Goal: Information Seeking & Learning: Learn about a topic

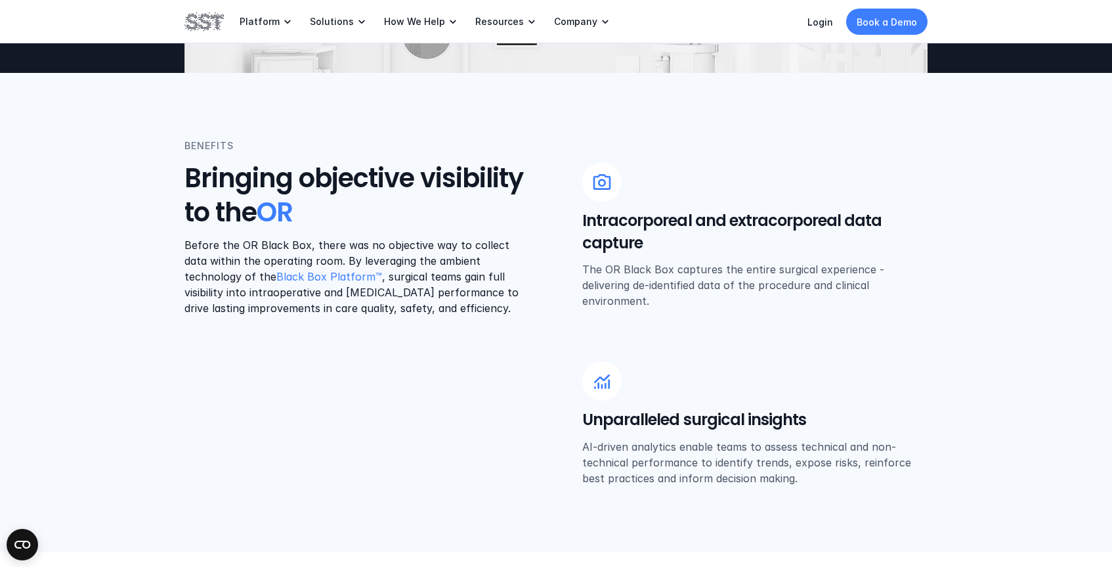
scroll to position [483, 0]
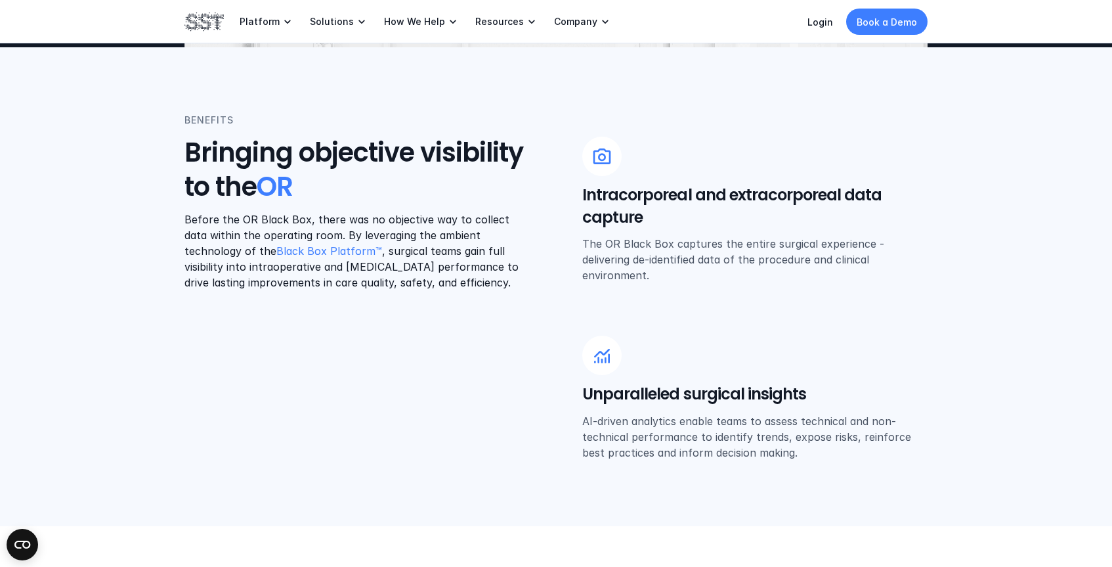
click at [438, 232] on p "Before the OR Black Box, there was no objective way to collect data within the …" at bounding box center [357, 250] width 345 height 79
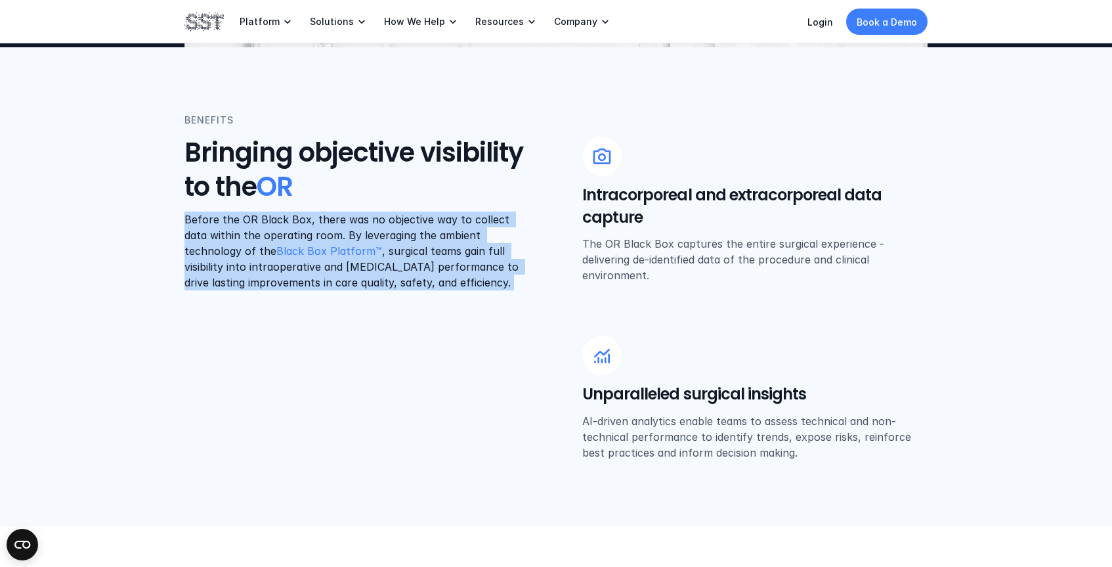
click at [438, 232] on p "Before the OR Black Box, there was no objective way to collect data within the …" at bounding box center [357, 250] width 345 height 79
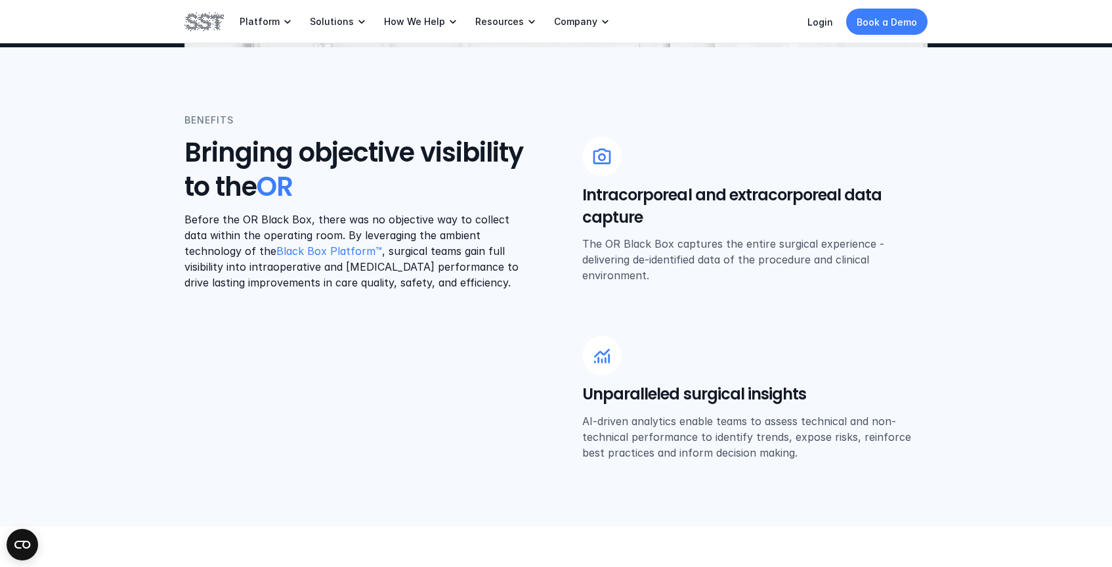
click at [438, 232] on p "Before the OR Black Box, there was no objective way to collect data within the …" at bounding box center [357, 250] width 345 height 79
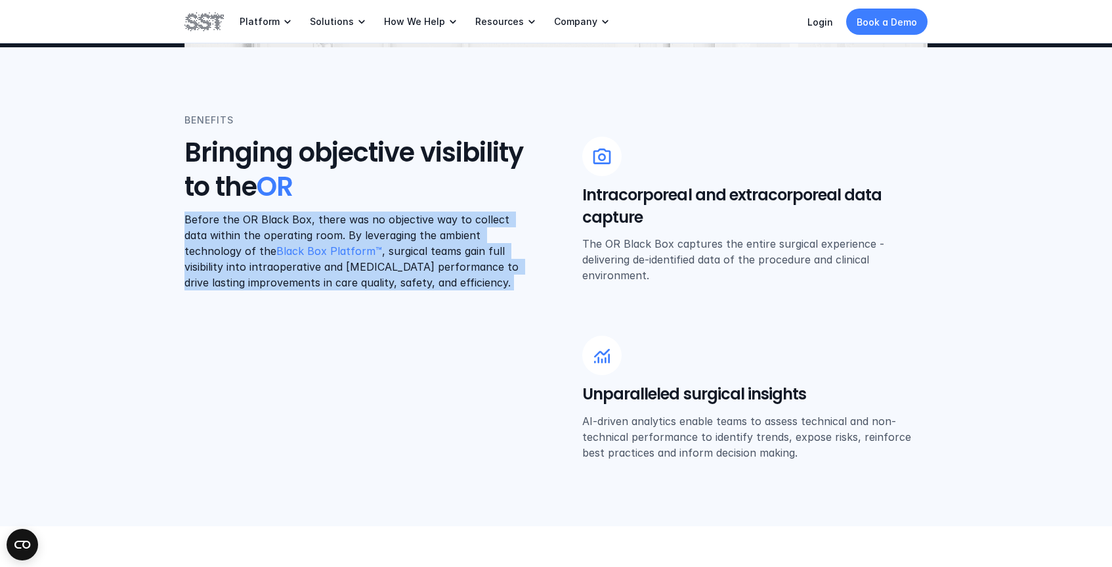
click at [438, 232] on p "Before the OR Black Box, there was no objective way to collect data within the …" at bounding box center [357, 250] width 345 height 79
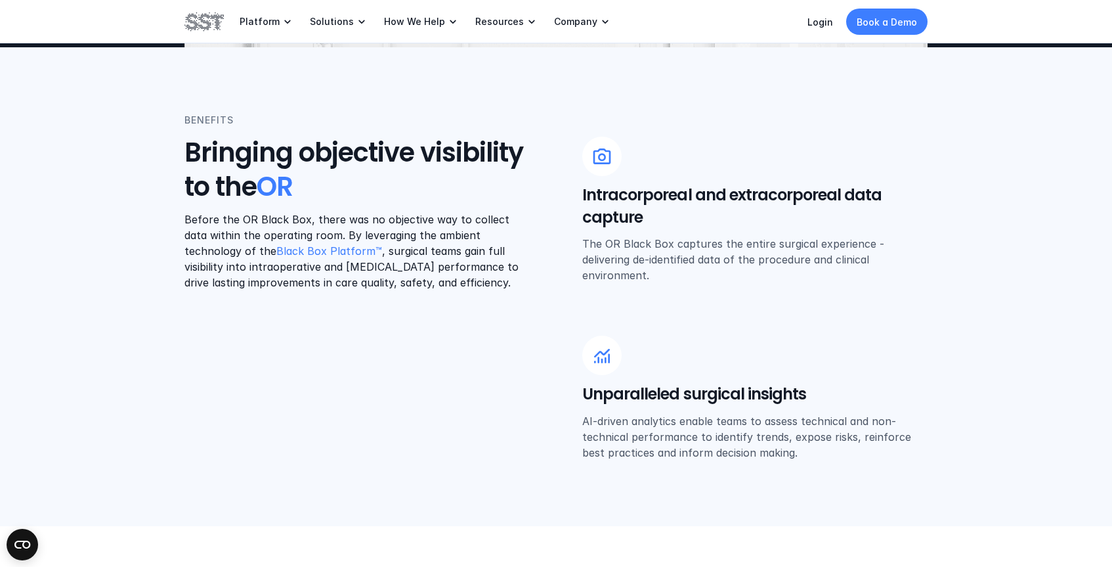
click at [438, 232] on p "Before the OR Black Box, there was no objective way to collect data within the …" at bounding box center [357, 250] width 345 height 79
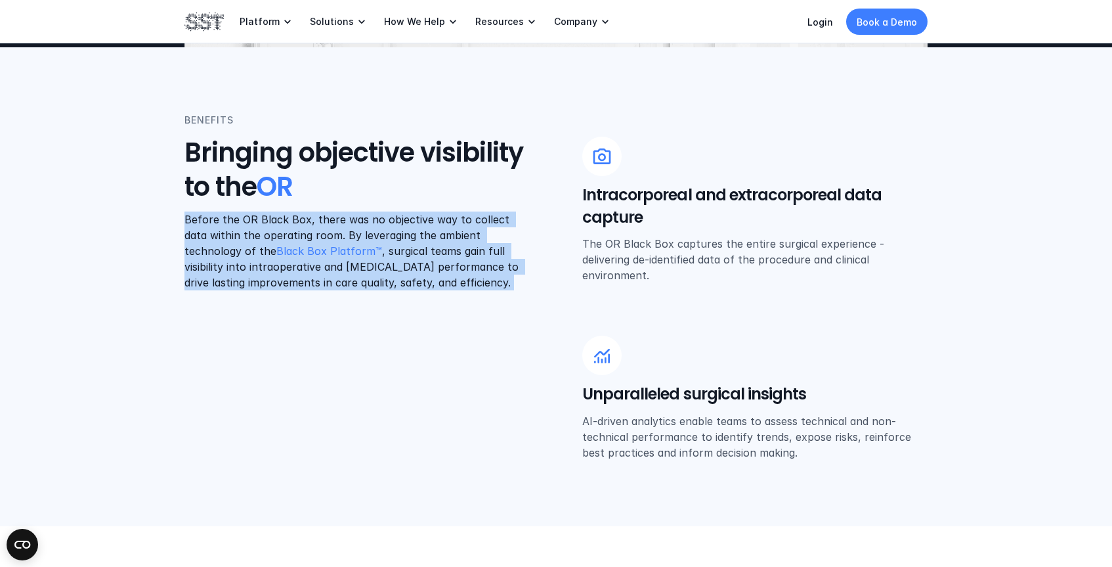
click at [714, 251] on p "The OR Black Box captures the entire surgical experience - delivering de-identi…" at bounding box center [755, 259] width 345 height 47
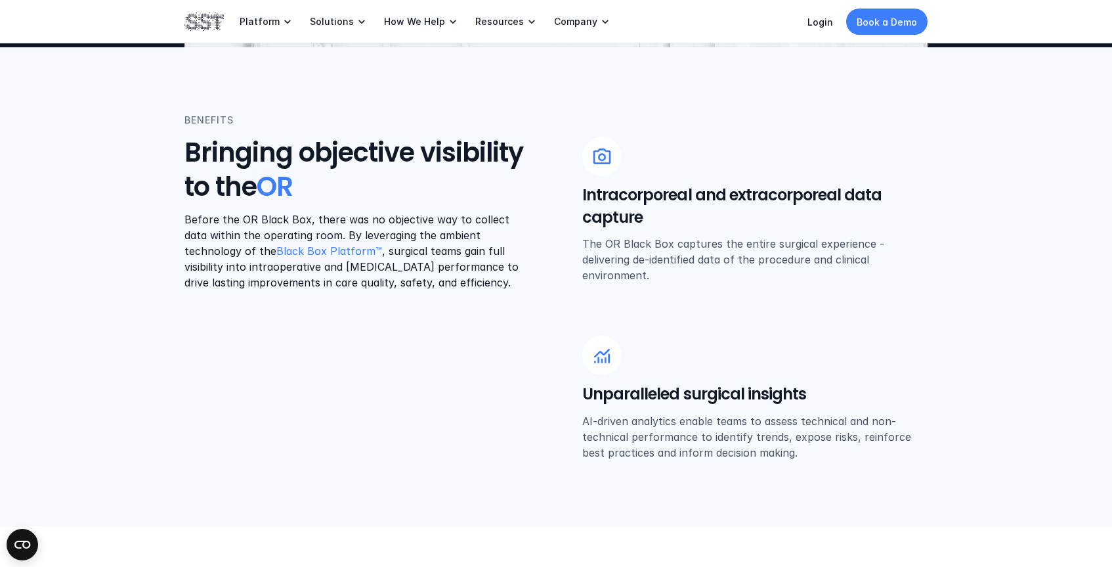
click at [714, 251] on p "The OR Black Box captures the entire surgical experience - delivering de-identi…" at bounding box center [755, 259] width 345 height 47
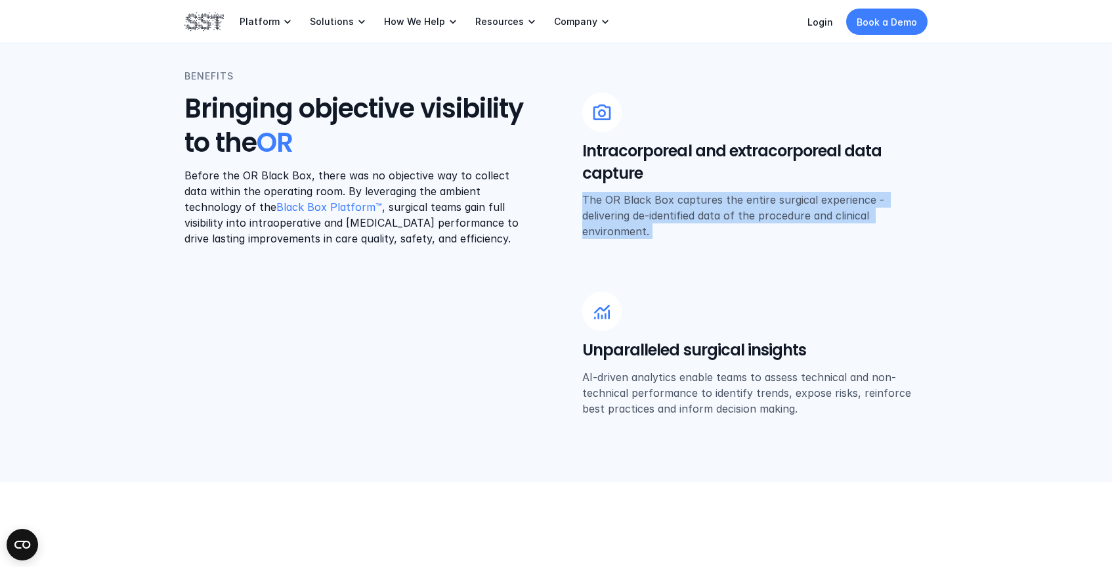
scroll to position [577, 0]
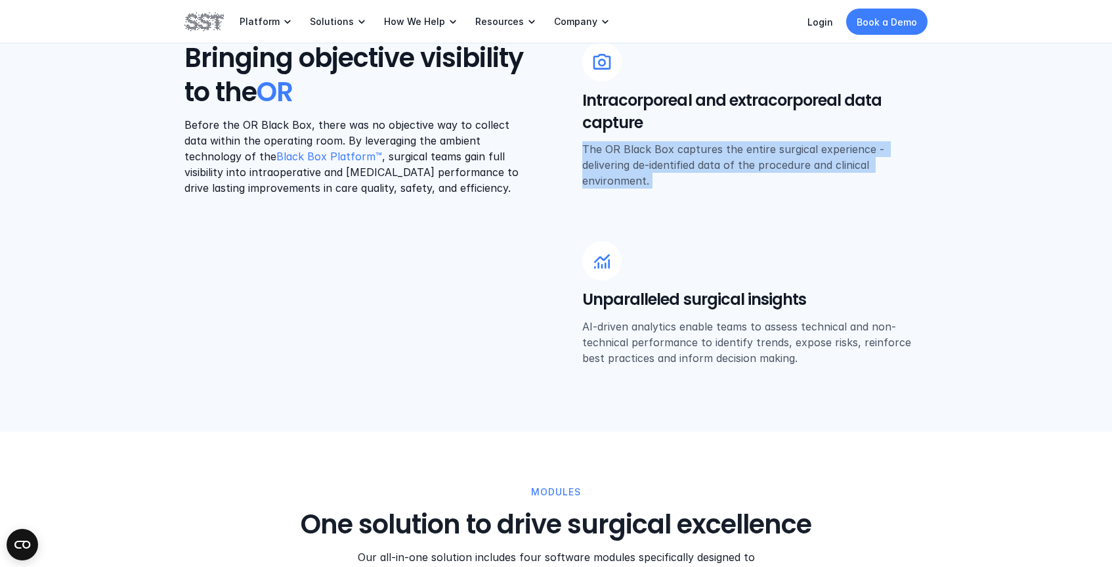
click at [715, 324] on p "AI-driven analytics enable teams to assess technical and non-technical performa…" at bounding box center [755, 342] width 345 height 47
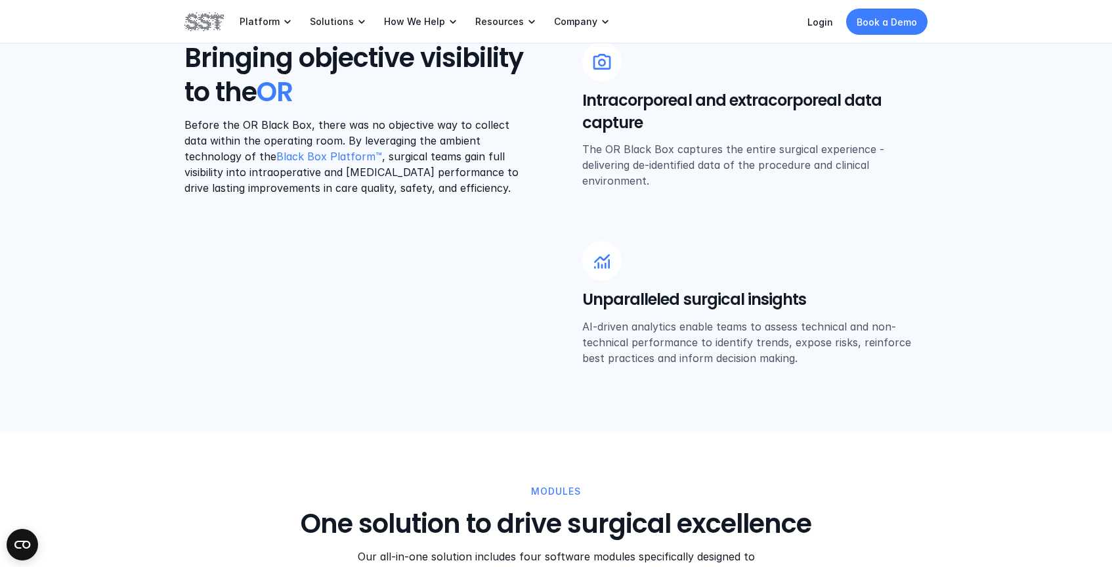
click at [715, 324] on p "AI-driven analytics enable teams to assess technical and non-technical performa…" at bounding box center [755, 342] width 345 height 47
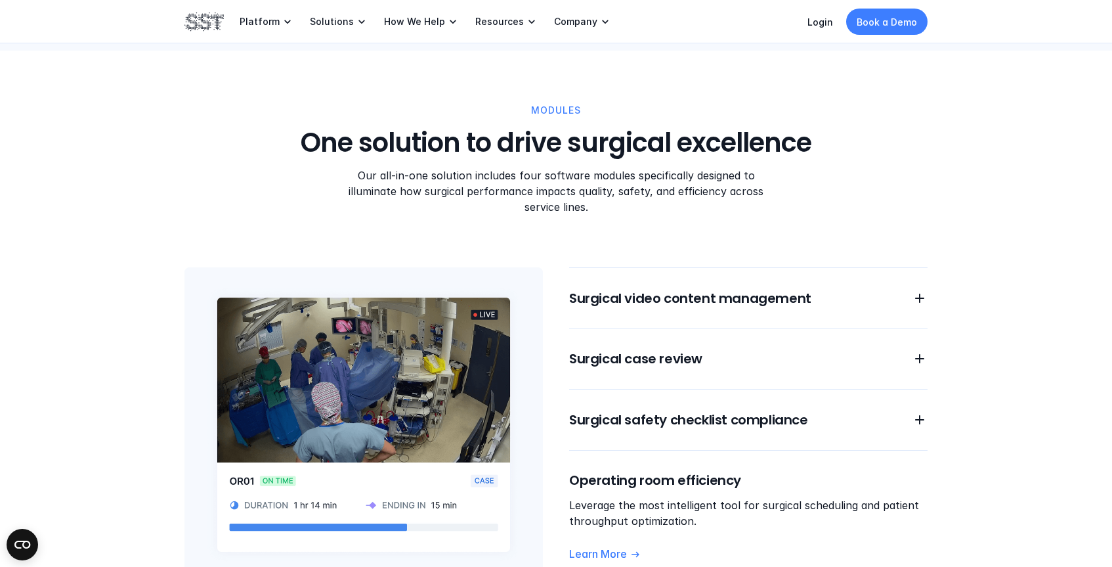
scroll to position [1118, 0]
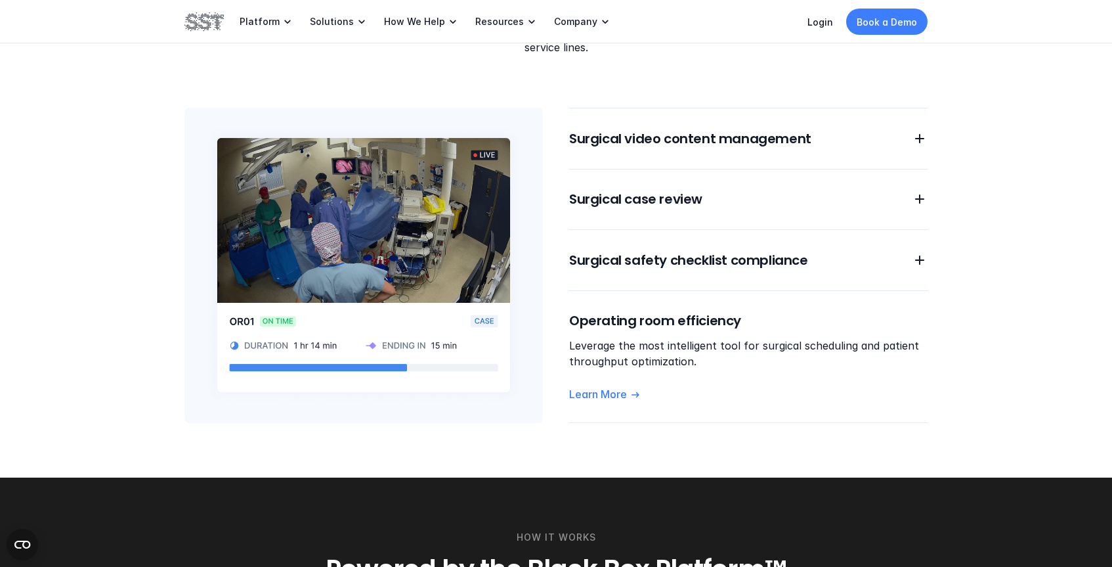
click at [483, 146] on img at bounding box center [364, 265] width 359 height 315
click at [659, 190] on h6 "Surgical case review" at bounding box center [732, 199] width 327 height 18
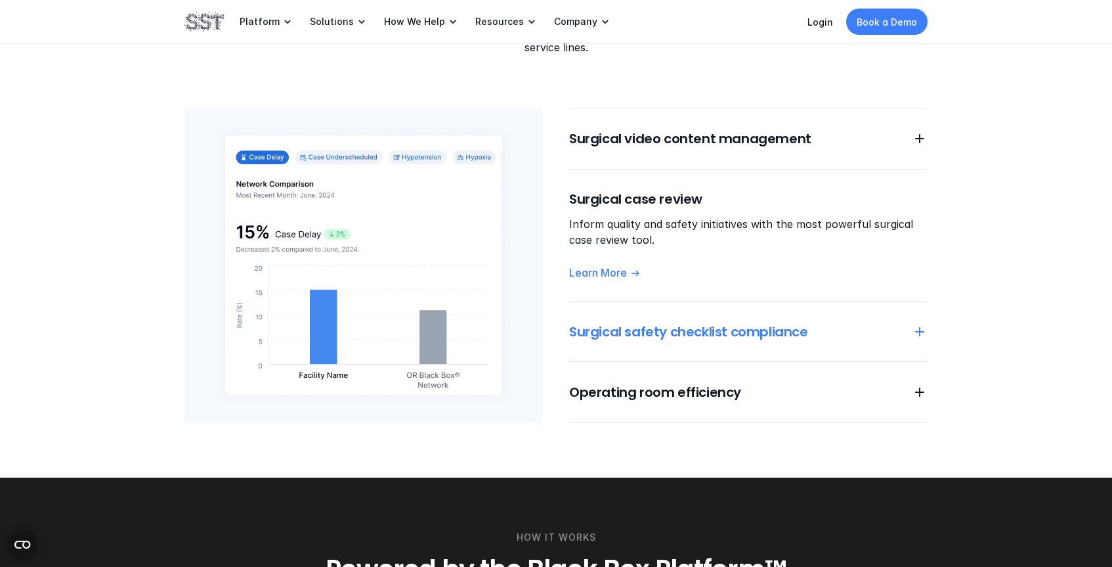
click at [649, 322] on h6 "Surgical safety checklist compliance" at bounding box center [732, 331] width 327 height 18
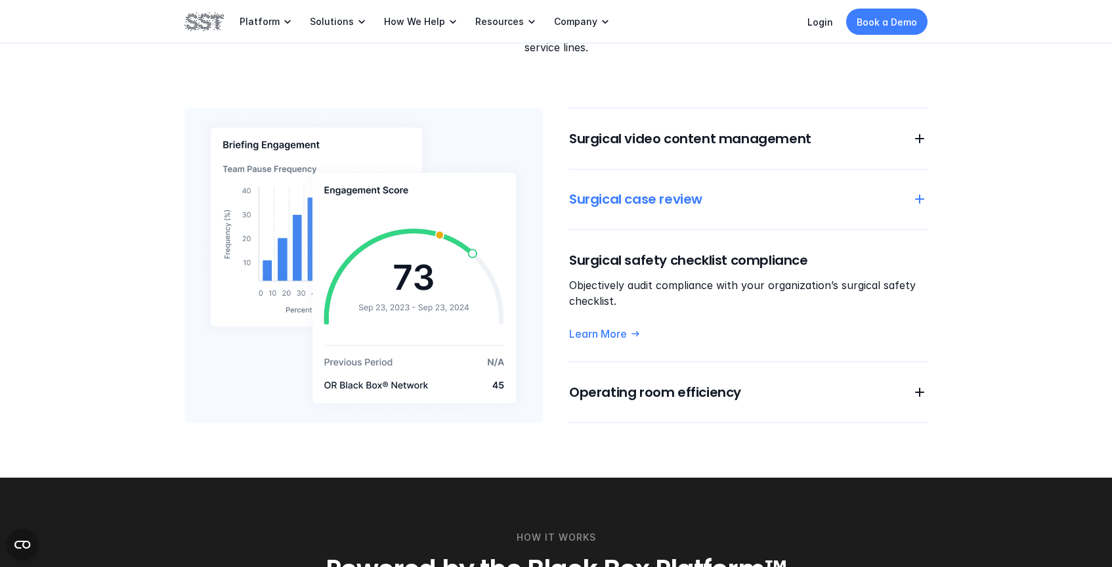
click at [636, 190] on h6 "Surgical case review" at bounding box center [732, 199] width 327 height 18
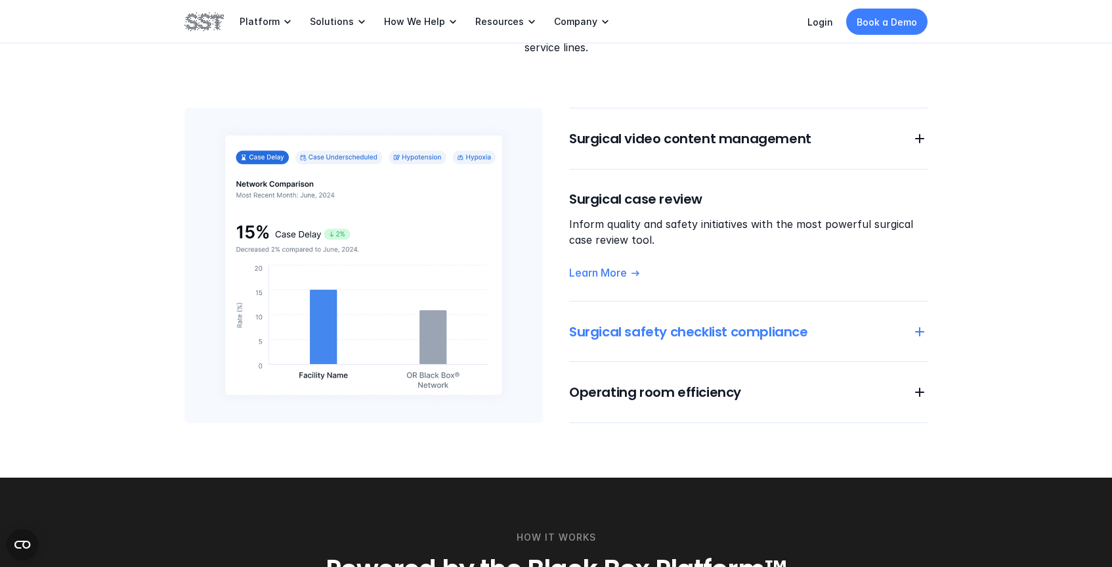
click at [748, 322] on h6 "Surgical safety checklist compliance" at bounding box center [732, 331] width 327 height 18
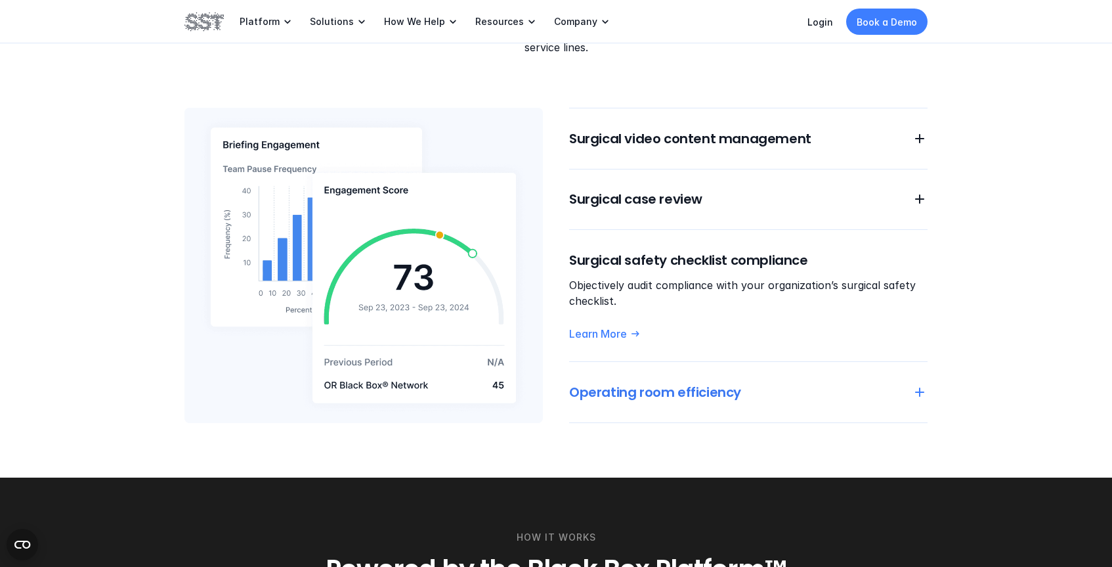
click at [704, 383] on h6 "Operating room efficiency" at bounding box center [732, 392] width 327 height 18
